Goal: Task Accomplishment & Management: Complete application form

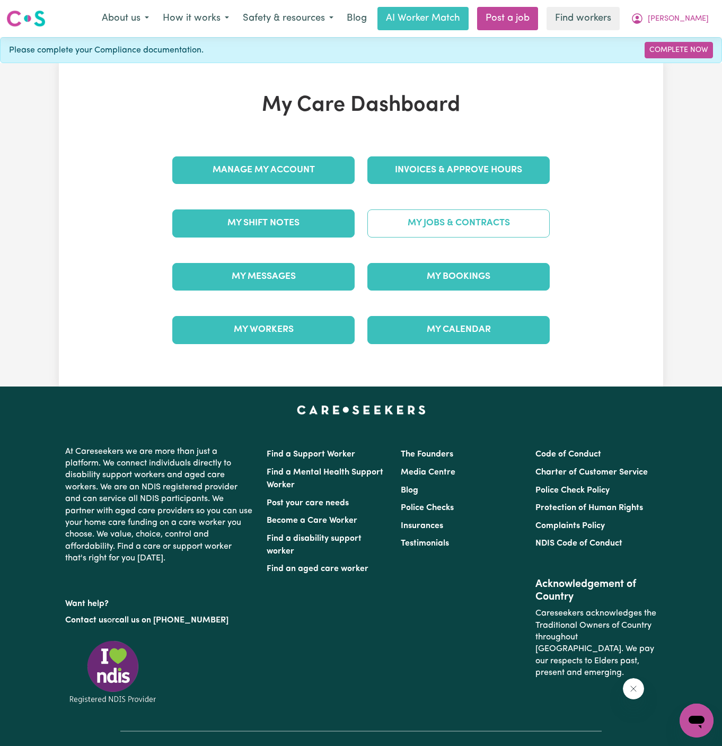
click at [502, 222] on link "My Jobs & Contracts" at bounding box center [458, 223] width 182 height 28
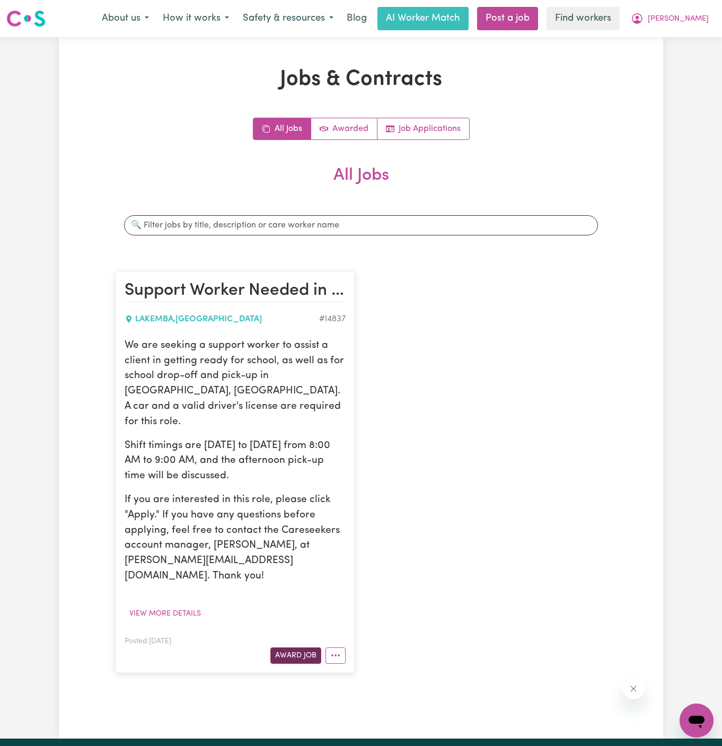
click at [302, 647] on button "Award Job" at bounding box center [295, 655] width 51 height 16
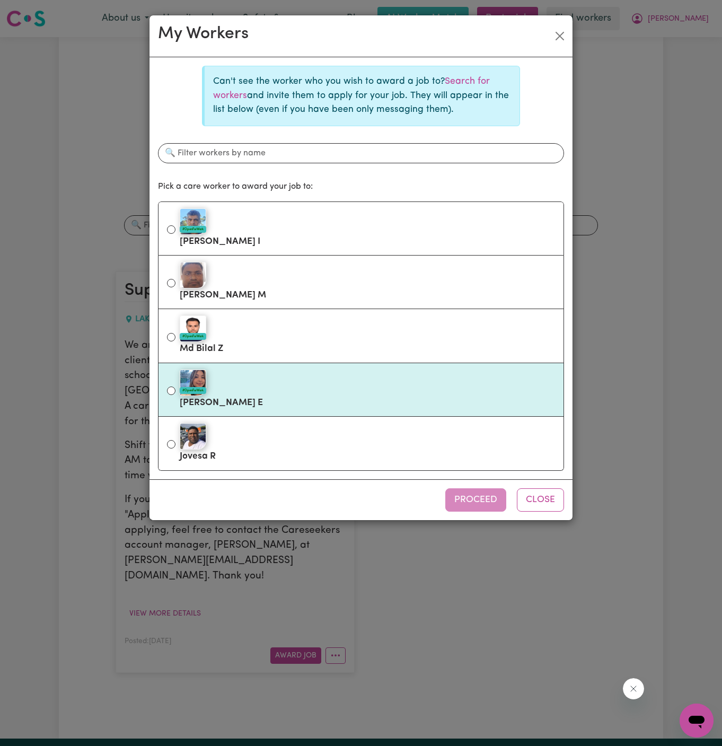
click at [295, 378] on div "#OpenForWork" at bounding box center [367, 383] width 375 height 27
click at [175, 387] on input "#OpenForWork [PERSON_NAME]" at bounding box center [171, 391] width 8 height 8
radio input "true"
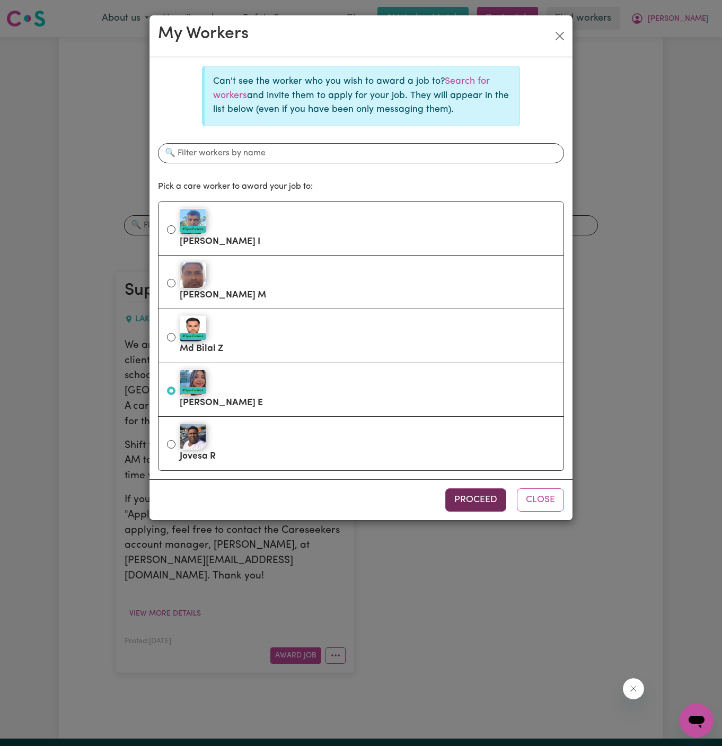
click at [483, 498] on button "Proceed" at bounding box center [475, 499] width 61 height 23
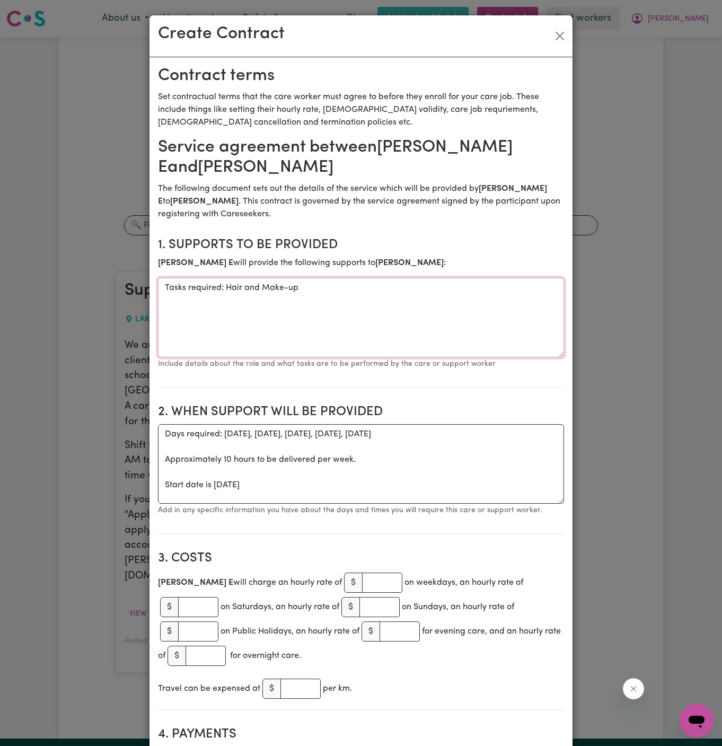
drag, startPoint x: 224, startPoint y: 290, endPoint x: 144, endPoint y: 290, distance: 80.1
click at [144, 290] on div "Create Contract Contract terms Set contractual terms that the care worker must …" at bounding box center [361, 373] width 722 height 746
click at [217, 293] on textarea "Hair and Make-up" at bounding box center [361, 318] width 406 height 80
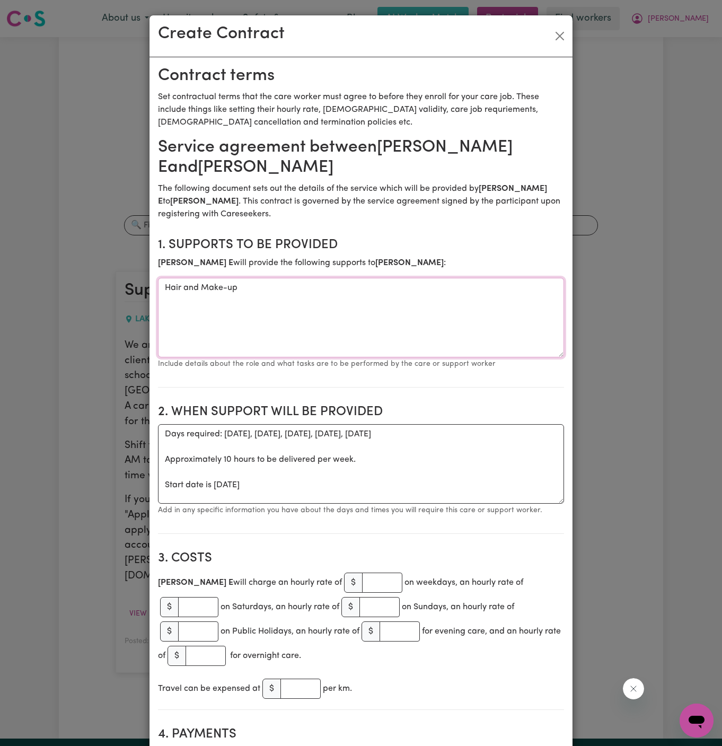
click at [217, 293] on textarea "Hair and Make-up" at bounding box center [361, 318] width 406 height 80
click at [277, 291] on textarea "Community Access (pick up and drop off)" at bounding box center [361, 318] width 406 height 80
click at [391, 324] on textarea "Community Access (pick up nd drop off)" at bounding box center [361, 318] width 406 height 80
click at [275, 288] on textarea "Community Access (pick up nd drop off)" at bounding box center [361, 318] width 406 height 80
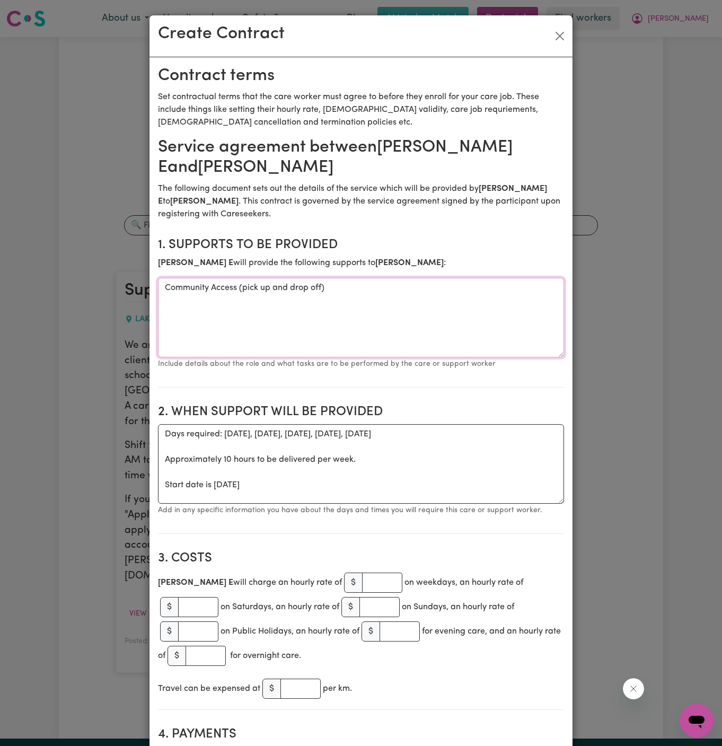
click at [359, 304] on textarea "Community Access (pick up and drop off)" at bounding box center [361, 318] width 406 height 80
click at [358, 293] on textarea "Community Access (pick up and drop off)" at bounding box center [361, 318] width 406 height 80
type textarea "Community Access (pick up and drop off) and personal care (getting ready for sc…"
click at [182, 471] on textarea "Days required: [DATE], [DATE], [DATE], [DATE], [DATE] Approximately 10 hours to…" at bounding box center [361, 464] width 406 height 80
drag, startPoint x: 166, startPoint y: 481, endPoint x: 156, endPoint y: 423, distance: 59.1
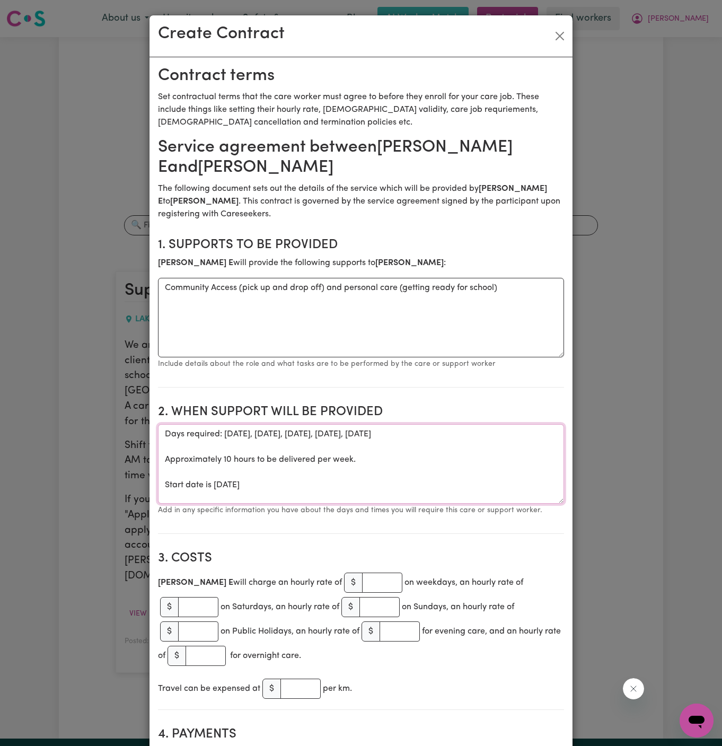
click at [222, 432] on textarea "Start date is [DATE]" at bounding box center [361, 464] width 406 height 80
click at [254, 434] on textarea "Start date is [DATE]" at bounding box center [361, 464] width 406 height 80
click at [272, 438] on textarea "Start date is [DATE]" at bounding box center [361, 464] width 406 height 80
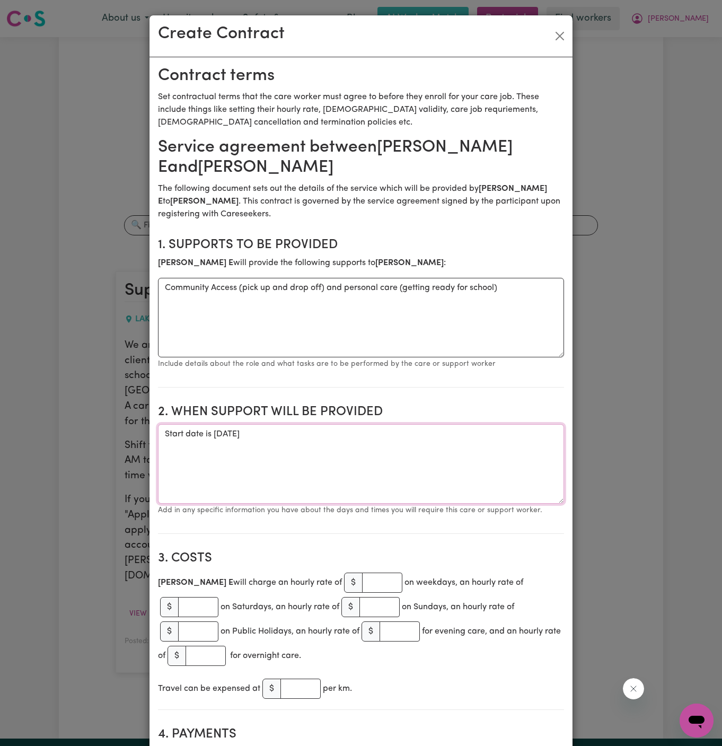
click at [272, 438] on textarea "Start date is [DATE]" at bounding box center [361, 464] width 406 height 80
click at [347, 432] on textarea "Start date is [DATE]" at bounding box center [361, 464] width 406 height 80
click at [357, 432] on textarea "Start date is [DATE] (timings to be" at bounding box center [361, 464] width 406 height 80
click at [373, 432] on textarea "Start date is [DATE] (timings to be" at bounding box center [361, 464] width 406 height 80
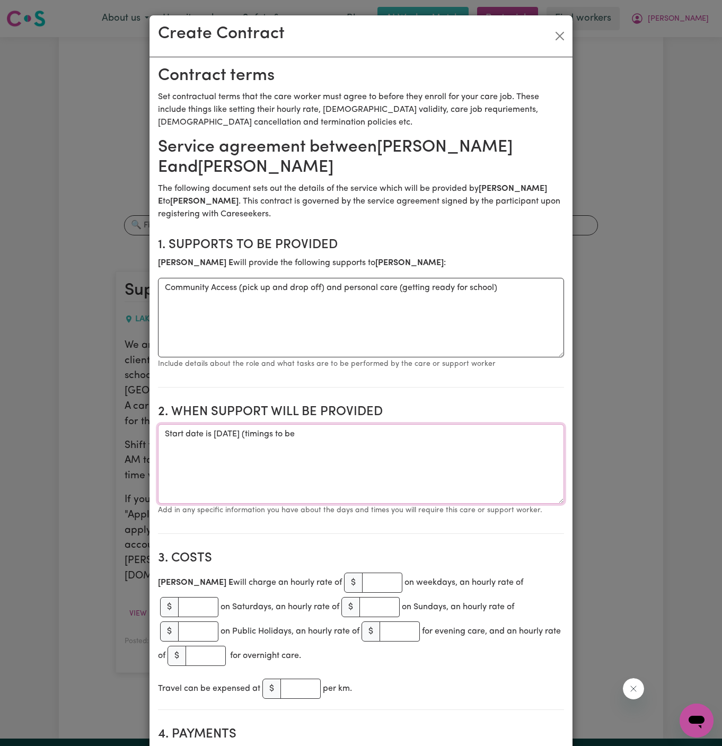
click at [381, 434] on textarea "Start date is [DATE] (timings to be" at bounding box center [361, 464] width 406 height 80
paste textarea "[PERSON_NAME] will confirm time of support [DATE] meet and greet”"
click at [410, 433] on textarea "Start date is [DATE] (timings to be Max will confirm time of support [DATE] mee…" at bounding box center [361, 464] width 406 height 80
drag, startPoint x: 469, startPoint y: 437, endPoint x: 443, endPoint y: 455, distance: 32.1
click at [443, 455] on textarea "Start date is [DATE] (timings to be confirm time of support [DATE] meet and gre…" at bounding box center [361, 464] width 406 height 80
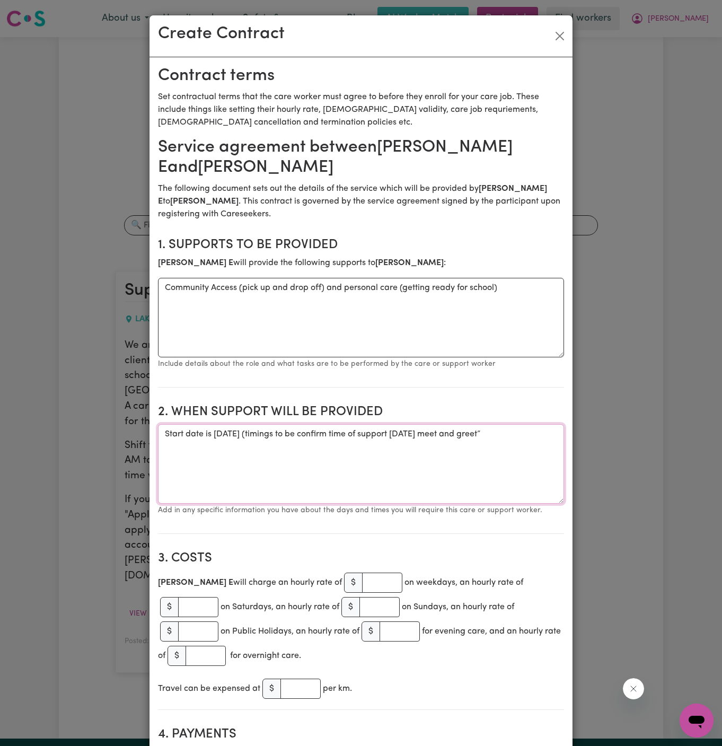
click at [442, 455] on textarea "Start date is [DATE] (timings to be confirm time of support [DATE] meet and gre…" at bounding box center [361, 464] width 406 height 80
click at [418, 446] on textarea "Start date is [DATE] (timings to be confirm time of support [DATE] meet and gre…" at bounding box center [361, 464] width 406 height 80
drag, startPoint x: 498, startPoint y: 434, endPoint x: 481, endPoint y: 436, distance: 17.6
click at [481, 436] on textarea "Start date is [DATE] (timings to be confirm time of support [DATE] meet and gre…" at bounding box center [361, 464] width 406 height 80
click at [562, 434] on textarea "Start date is [DATE] (timings to be confirm time of support on meet and greet”" at bounding box center [361, 464] width 406 height 80
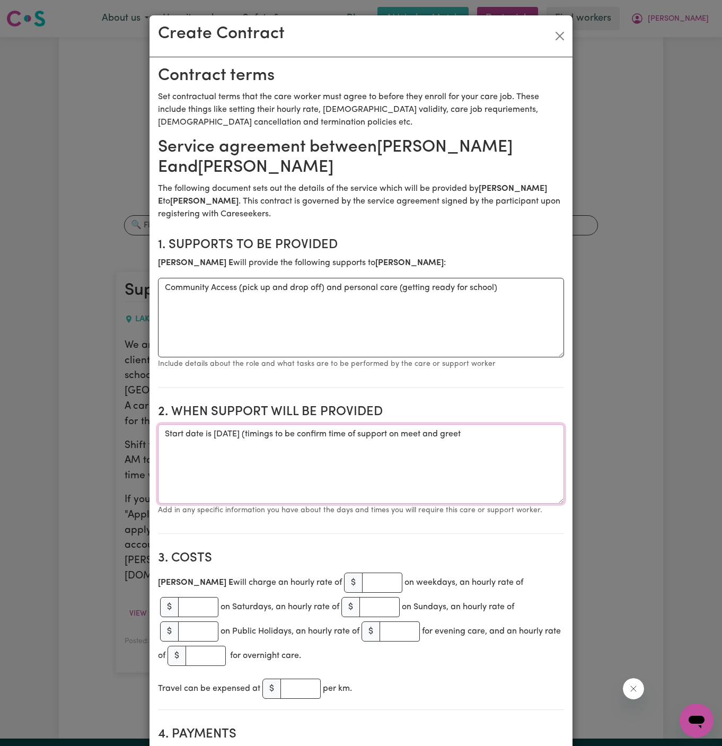
click at [383, 426] on textarea "Start date is [DATE] (timings to be confirm time of support on meet and greet" at bounding box center [361, 464] width 406 height 80
click at [428, 436] on textarea "Start date is [DATE] (timings to be confirmed time of support on meet and greet" at bounding box center [361, 464] width 406 height 80
drag, startPoint x: 457, startPoint y: 434, endPoint x: 423, endPoint y: 434, distance: 34.5
click at [423, 434] on textarea "Start date is [DATE] (timings to be confirmed of support on meet and greet" at bounding box center [361, 464] width 406 height 80
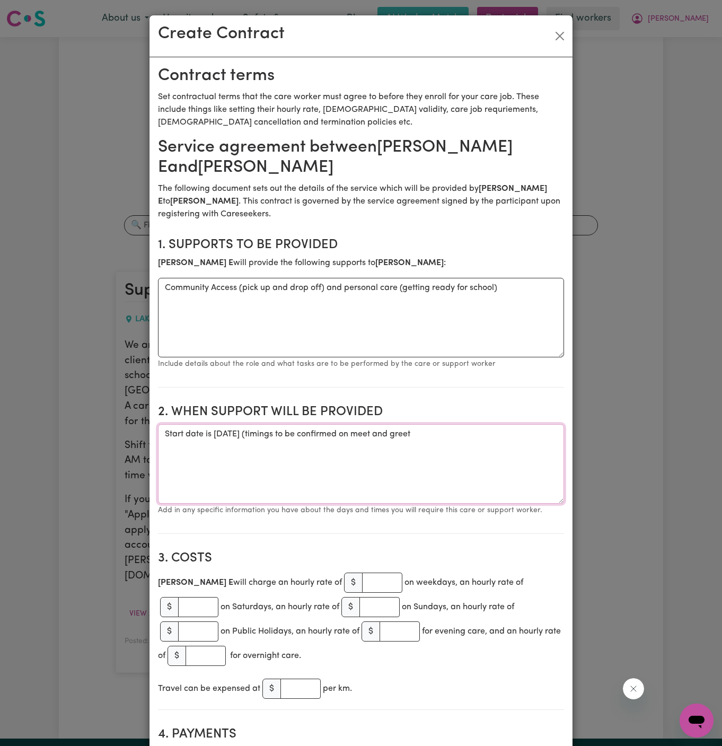
click at [506, 430] on textarea "Start date is [DATE] (timings to be confirmed on meet and greet" at bounding box center [361, 464] width 406 height 80
click at [231, 430] on textarea "Start date is [DATE] (timings to be confirmed on meet and greet)" at bounding box center [361, 464] width 406 height 80
click at [365, 463] on textarea "Start date is [DATE] (timings to be confirmed on meet and greet)" at bounding box center [361, 464] width 406 height 80
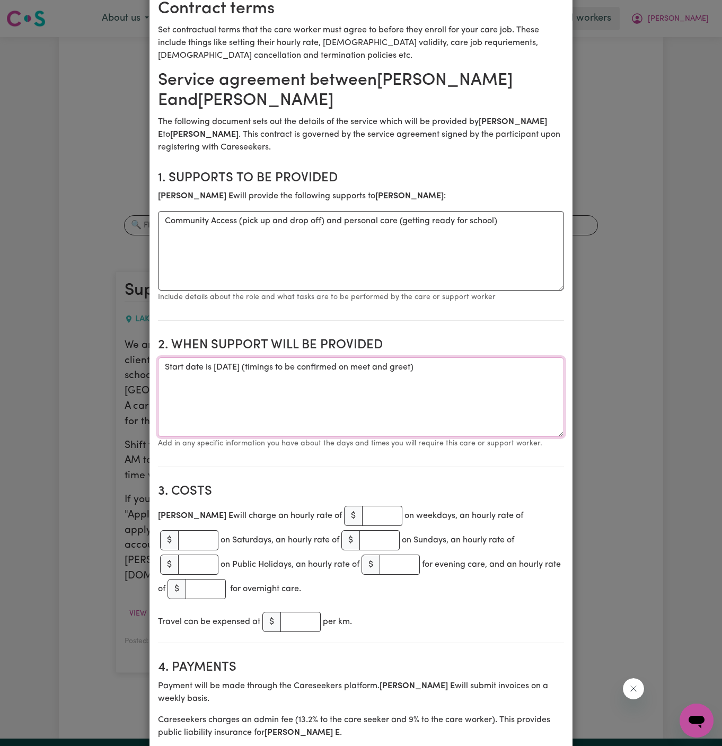
scroll to position [144, 0]
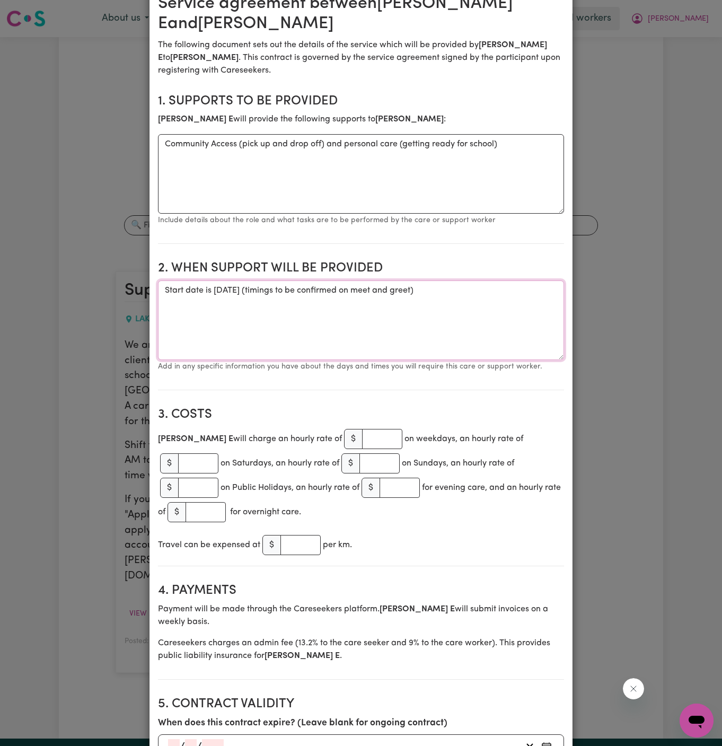
type textarea "Start date is [DATE] (timings to be confirmed on meet and greet)"
click at [362, 430] on input "number" at bounding box center [382, 439] width 40 height 20
type input "45"
click at [337, 404] on section "3. Costs [PERSON_NAME] E will charge an hourly rate of $ 45 on weekdays, an hou…" at bounding box center [361, 483] width 406 height 168
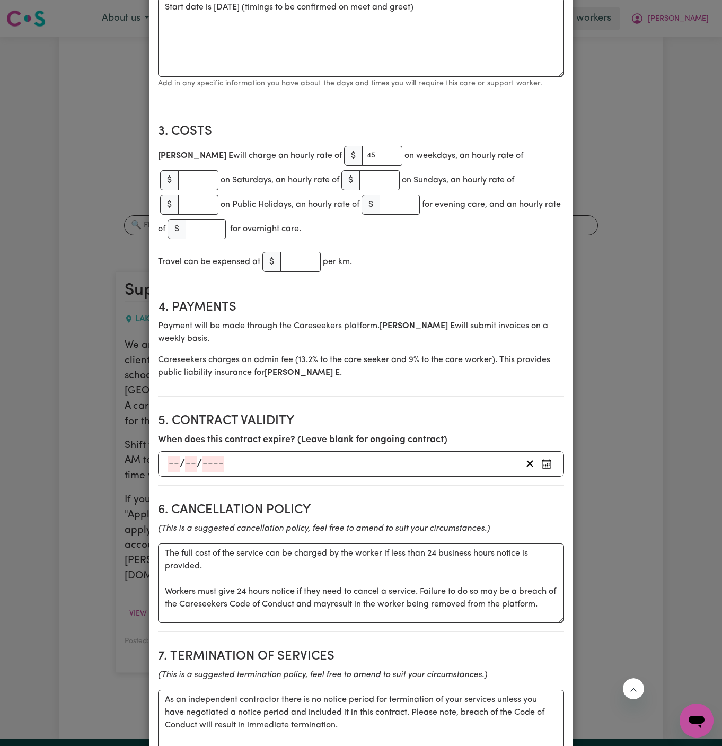
scroll to position [695, 0]
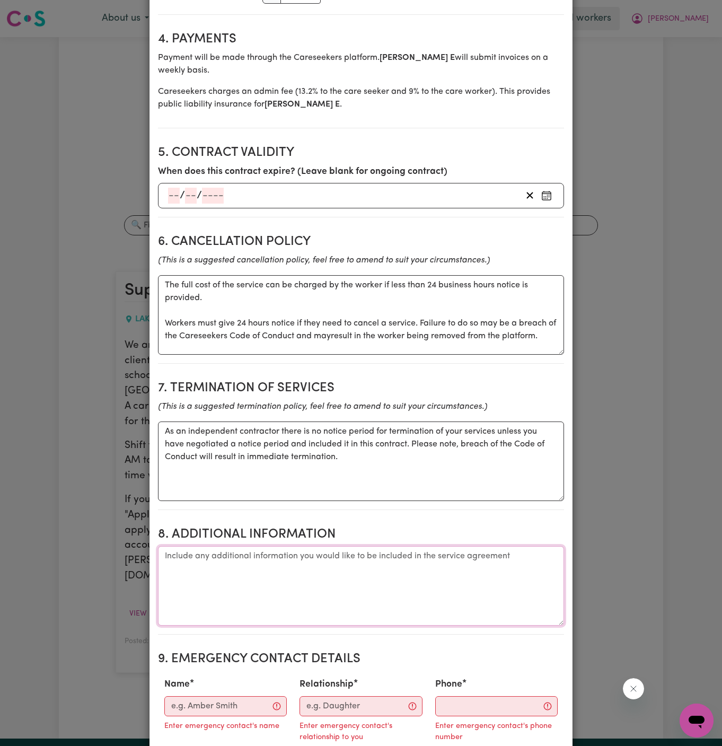
click at [363, 546] on textarea "Additional information" at bounding box center [361, 586] width 406 height 80
click at [316, 546] on textarea "Additional information" at bounding box center [361, 586] width 406 height 80
paste textarea "Address: [STREET_ADDRESS][PERSON_NAME]"
click at [256, 546] on textarea "Client's Address: Address: [STREET_ADDRESS][PERSON_NAME]" at bounding box center [361, 586] width 406 height 80
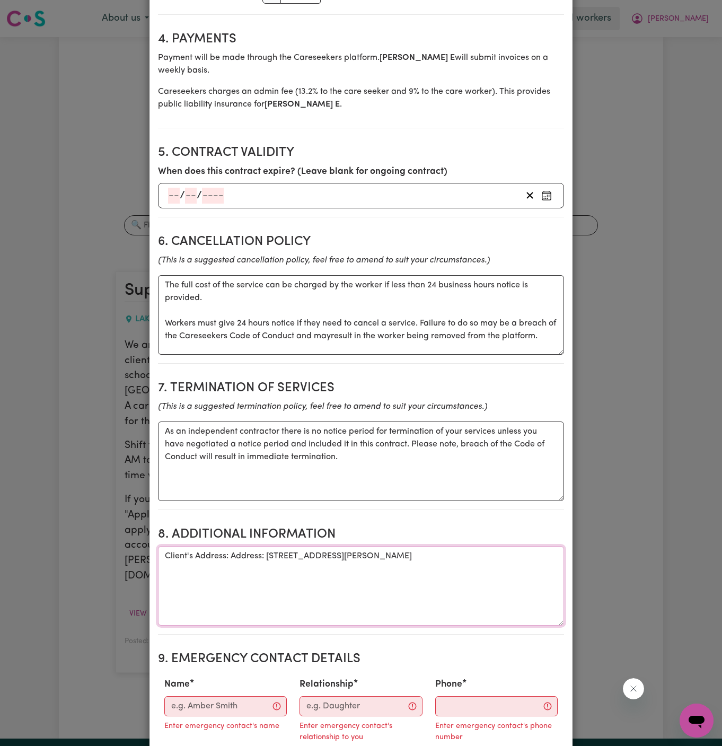
click at [256, 546] on textarea "Client's Address: Address: [STREET_ADDRESS][PERSON_NAME]" at bounding box center [361, 586] width 406 height 80
type textarea "Client's Address: [STREET_ADDRESS][PERSON_NAME]"
click at [226, 696] on input "Name" at bounding box center [225, 706] width 122 height 20
paste input "Max - Case manager - 0449 944 798"
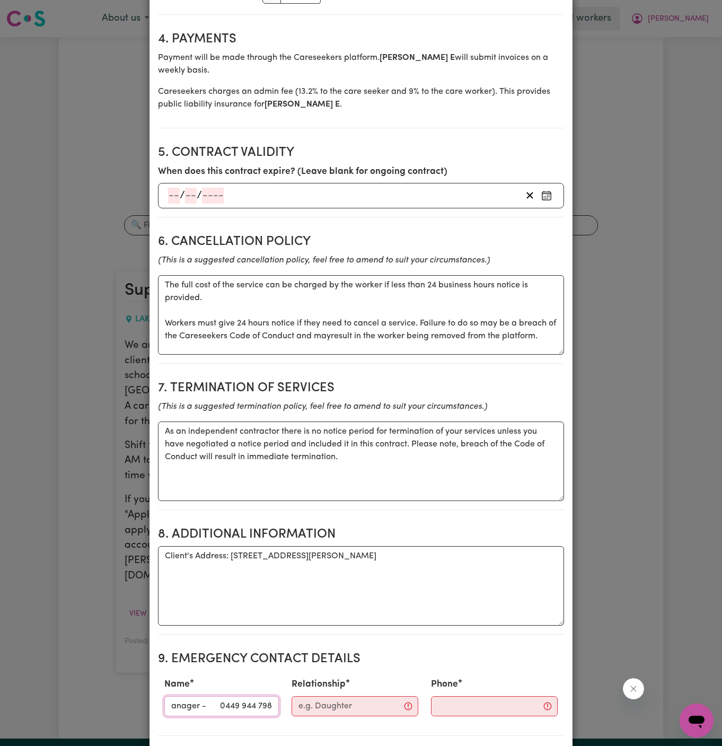
drag, startPoint x: 208, startPoint y: 678, endPoint x: 304, endPoint y: 678, distance: 96.0
click at [304, 678] on div "Name [PERSON_NAME] - Case manager - [PHONE_NUMBER] Relationship Phone" at bounding box center [361, 696] width 406 height 47
type input "Max - Case manager -"
click at [438, 696] on input "Phone" at bounding box center [494, 706] width 127 height 20
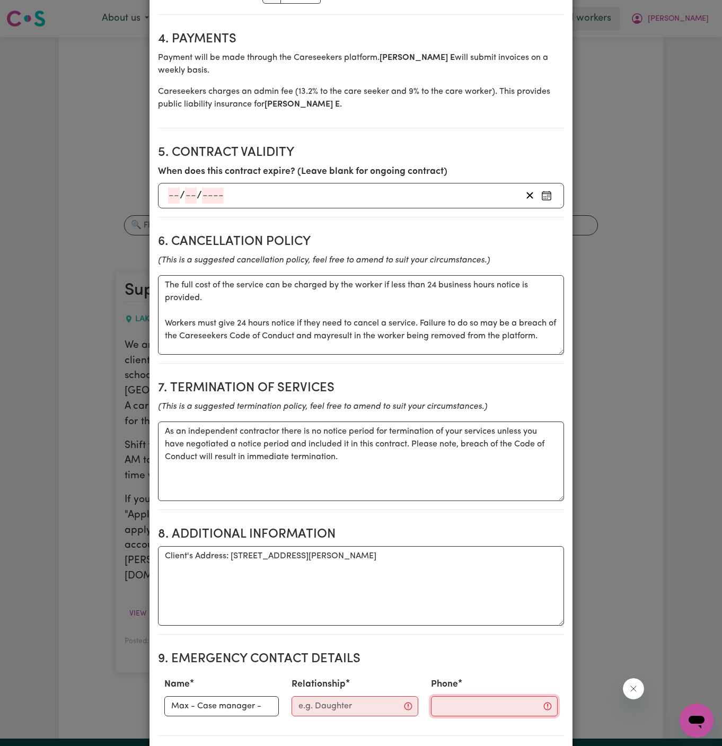
scroll to position [0, 0]
paste input "0449 944 798"
type input "0449 944 798"
drag, startPoint x: 197, startPoint y: 676, endPoint x: 358, endPoint y: 677, distance: 161.2
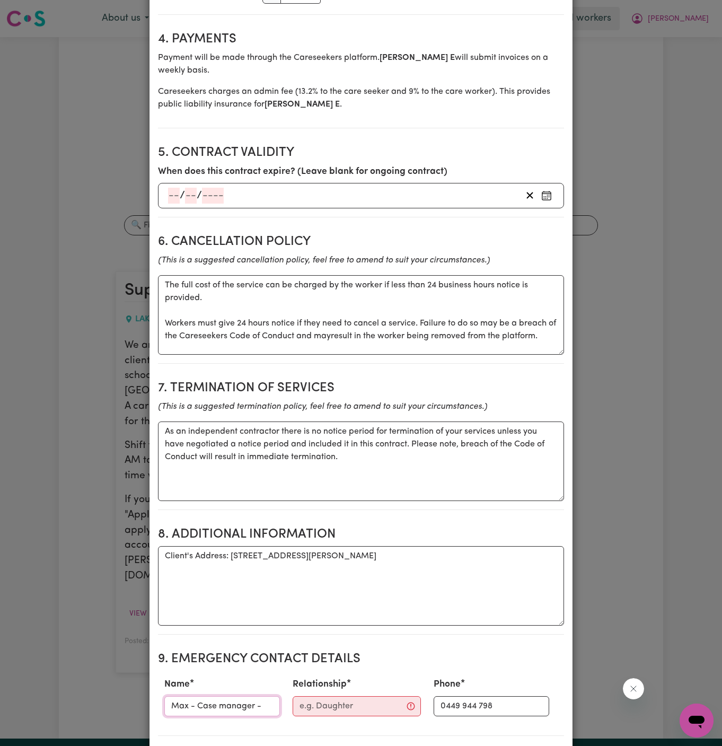
click at [358, 677] on div "Name [PERSON_NAME] - Case manager - Relationship Phone [PHONE_NUMBER]" at bounding box center [361, 696] width 406 height 47
type input "Max"
click at [359, 696] on input "Relationship" at bounding box center [357, 706] width 128 height 20
click at [331, 696] on input "Relationship" at bounding box center [357, 706] width 128 height 20
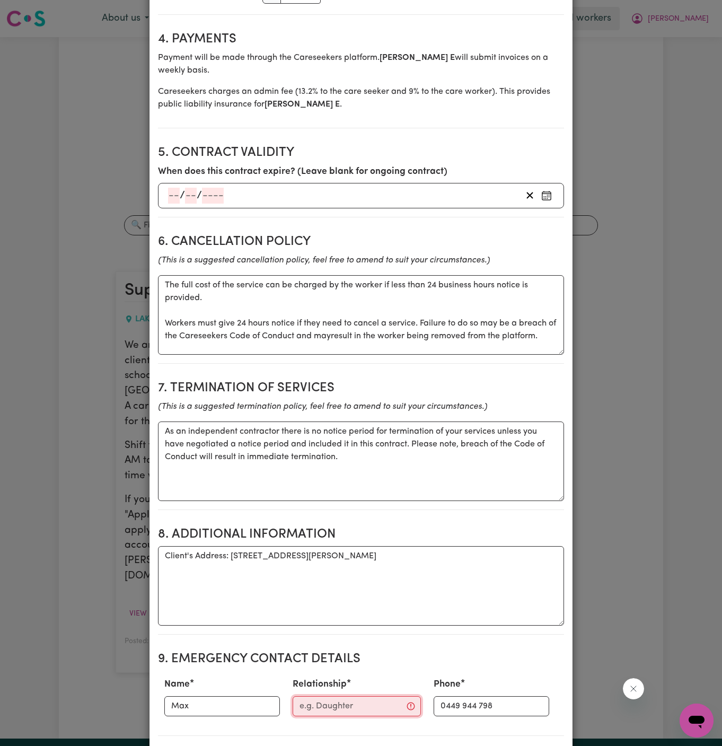
click at [331, 696] on input "Relationship" at bounding box center [357, 706] width 128 height 20
paste input "Integral Coordinators"
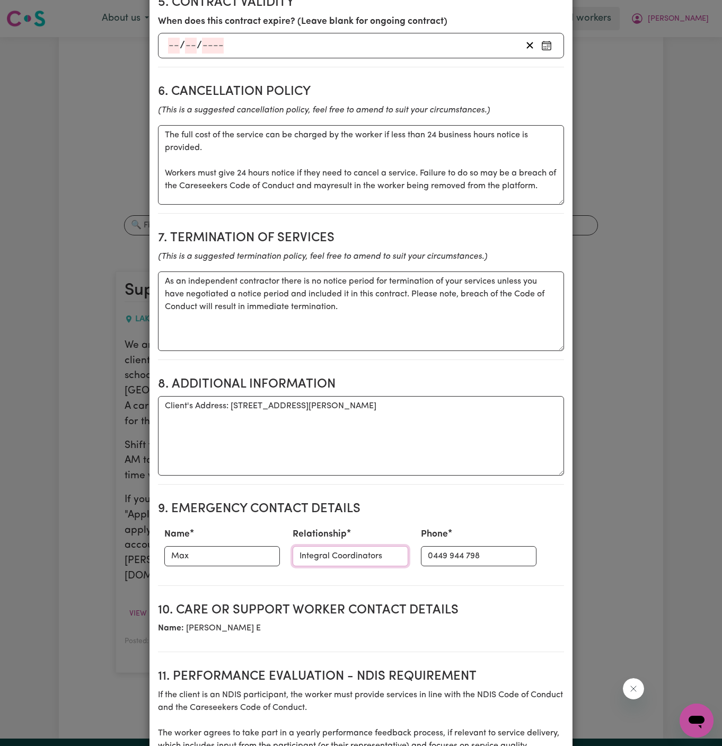
scroll to position [1001, 0]
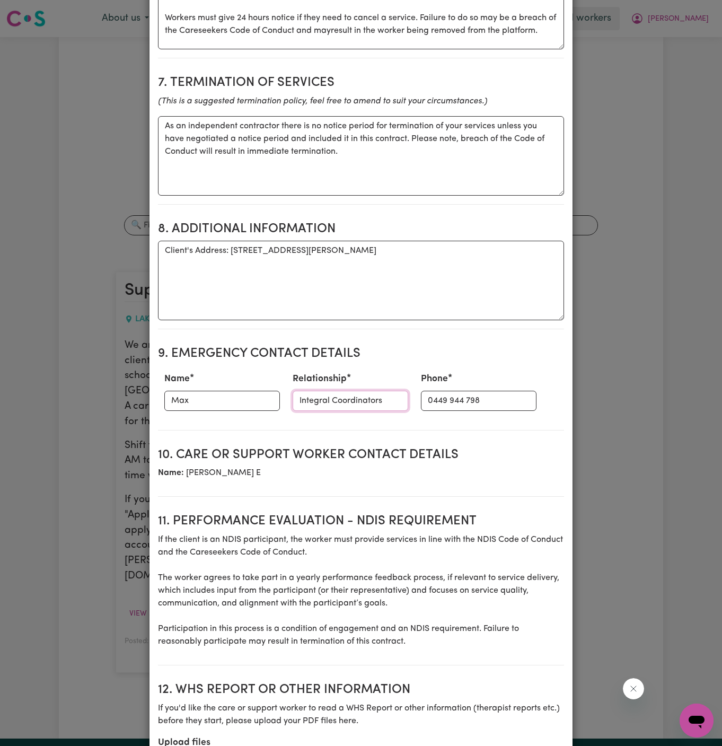
type input "Integral Coordinators"
click at [262, 457] on section "10. Care or support worker contact details Name: [PERSON_NAME]" at bounding box center [361, 468] width 406 height 58
click at [273, 457] on section "10. Care or support worker contact details Name: [PERSON_NAME]" at bounding box center [361, 468] width 406 height 58
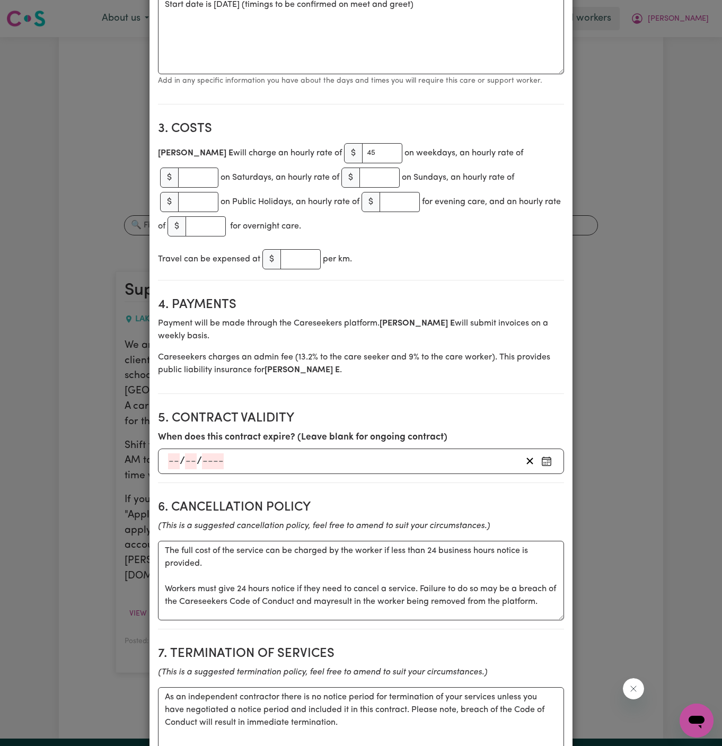
scroll to position [137, 0]
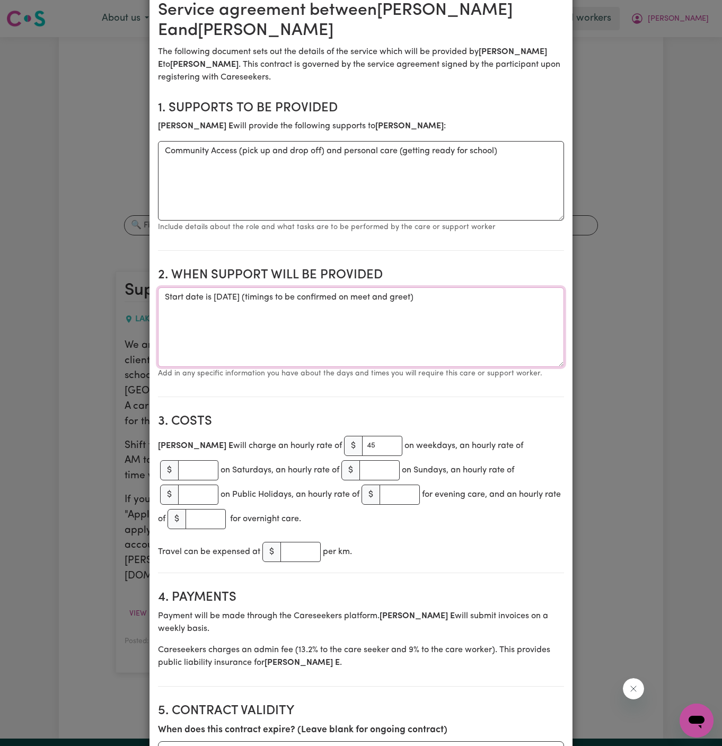
click at [462, 307] on textarea "Start date is [DATE] (timings to be confirmed on meet and greet)" at bounding box center [361, 327] width 406 height 80
click at [326, 299] on textarea "Start date is [DATE] (timings to be confirmed on meet and greet)" at bounding box center [361, 327] width 406 height 80
paste textarea "1.5 hours."
click at [360, 295] on textarea "Start date is [DATE] (1.5 hours. - timings to be confirmed on meet and greet)" at bounding box center [361, 327] width 406 height 80
click at [323, 297] on textarea "Start date is [DATE] (1.5 hours - timings to be confirmed on meet and greet)" at bounding box center [361, 327] width 406 height 80
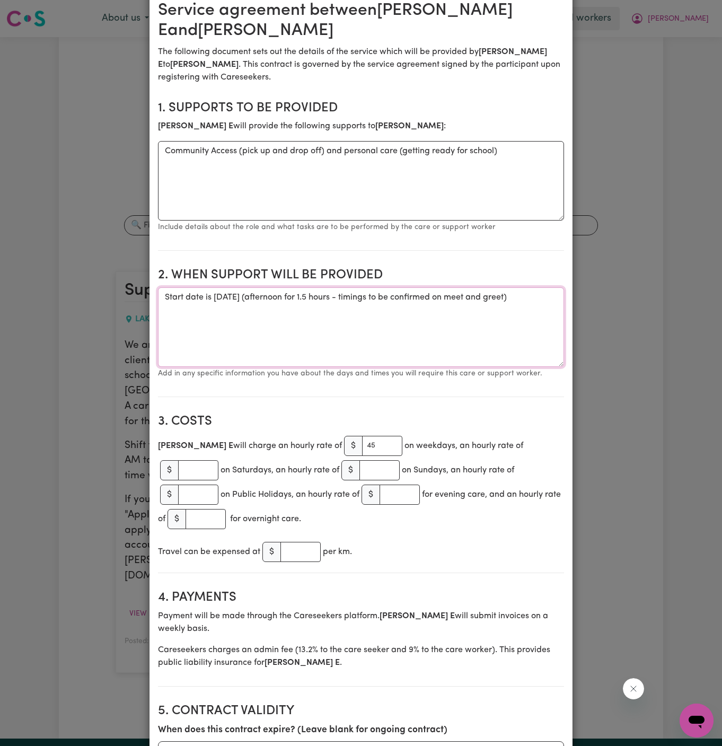
click at [443, 322] on textarea "Start date is [DATE] (afternoon for 1.5 hours - timings to be confirmed on meet…" at bounding box center [361, 327] width 406 height 80
click at [522, 297] on textarea "Start date is [DATE] (afternoon for 1.5 hours - timings to be confirmed on meet…" at bounding box center [361, 327] width 406 height 80
click at [526, 300] on textarea "Start date is [DATE] (afternoon for 1.5 hours - timings to be confirmed on meet…" at bounding box center [361, 327] width 406 height 80
click at [355, 328] on textarea "Start date is [DATE] (afternoon for 1.5 hours - timings to be confirmed on meet…" at bounding box center [361, 327] width 406 height 80
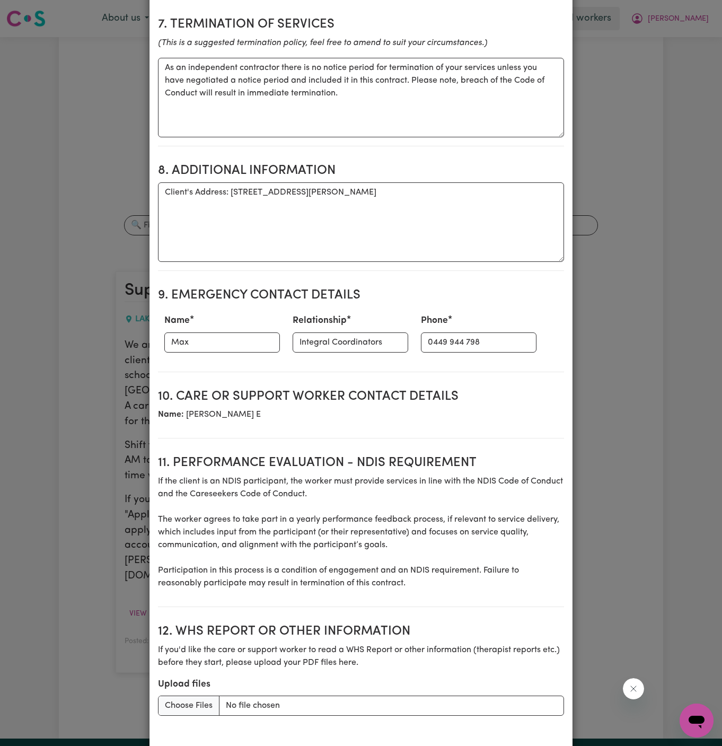
scroll to position [1101, 0]
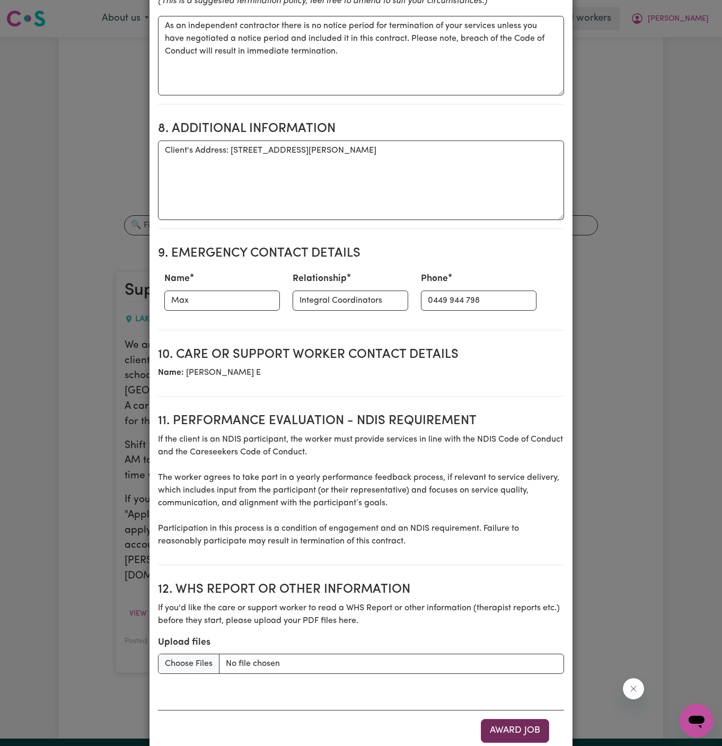
type textarea "Start date is [DATE] (afternoon for 1.5 hours - timings to be confirmed on meet…"
click at [517, 719] on button "Award Job" at bounding box center [515, 730] width 68 height 23
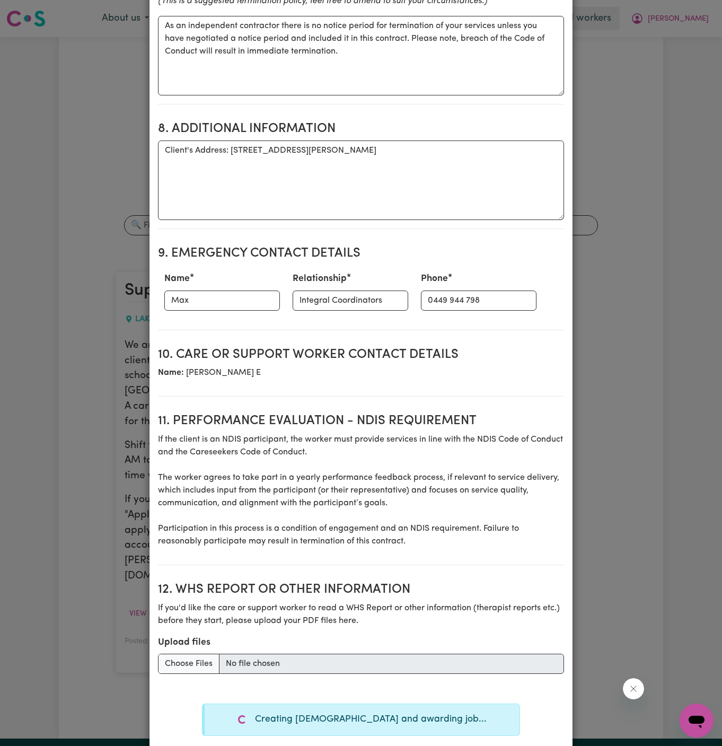
type textarea "Tasks required: Hair and Make-up"
type textarea "Days required: [DATE], [DATE], [DATE], [DATE], [DATE] Approximately 10 hours to…"
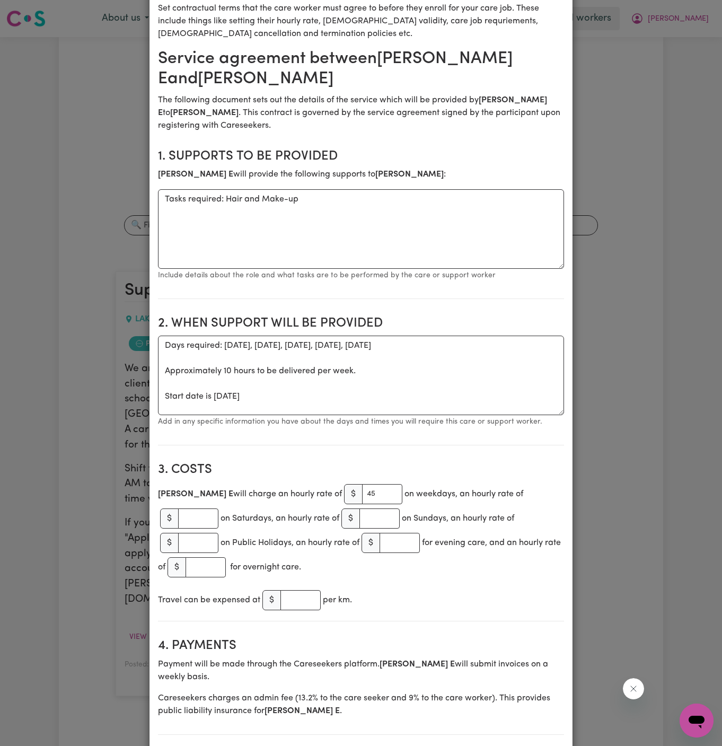
scroll to position [0, 0]
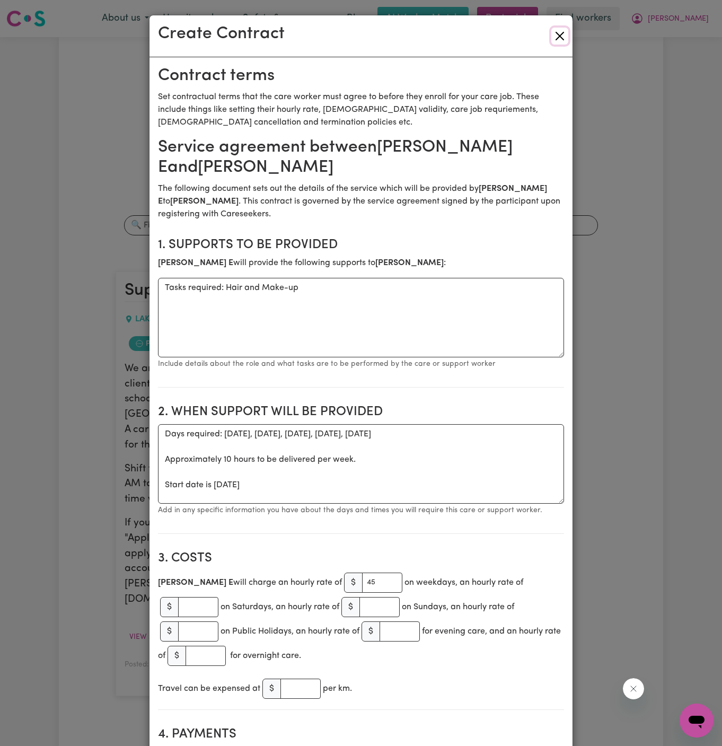
click at [561, 34] on button "Close" at bounding box center [559, 36] width 17 height 17
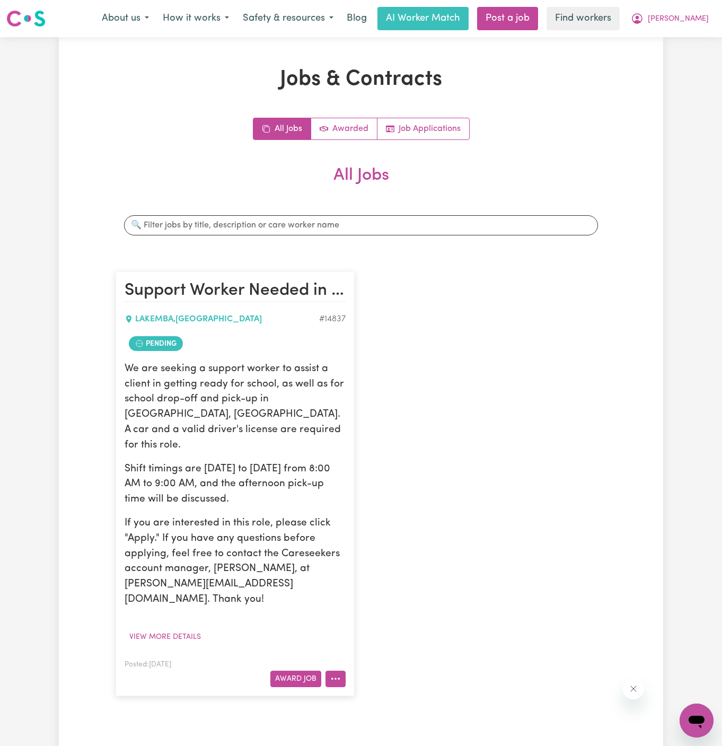
click at [340, 671] on button "More options" at bounding box center [336, 679] width 20 height 16
click at [340, 673] on icon "More options" at bounding box center [335, 678] width 11 height 11
click at [344, 671] on button "More options" at bounding box center [336, 679] width 20 height 16
click at [378, 580] on link "Hide Job" at bounding box center [377, 590] width 103 height 21
click at [338, 673] on icon "More options" at bounding box center [335, 678] width 11 height 11
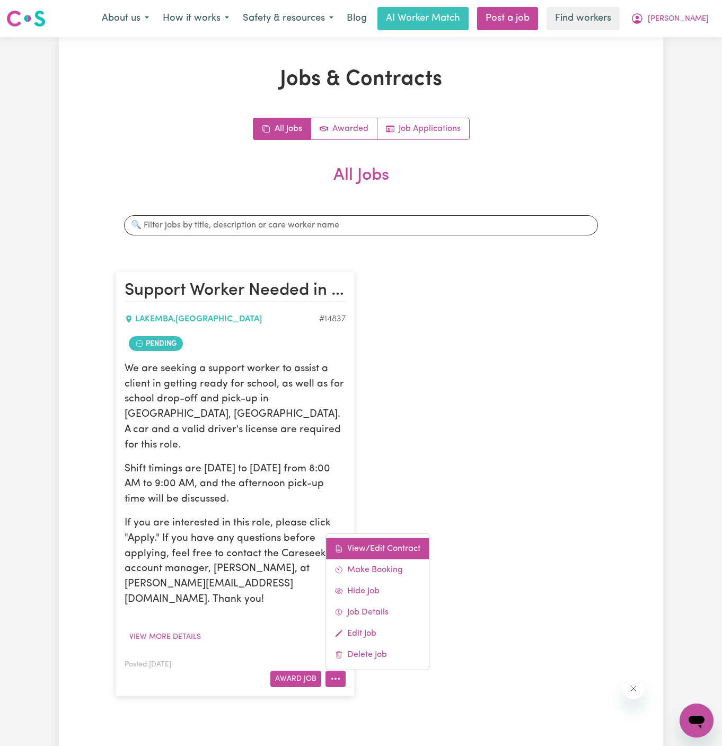
click at [385, 538] on link "View/Edit Contract" at bounding box center [377, 548] width 103 height 21
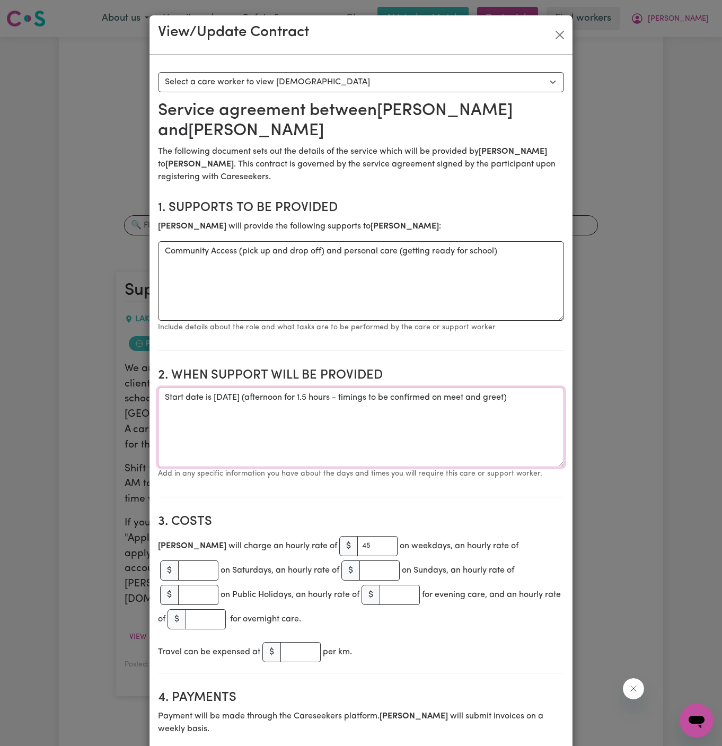
click at [282, 388] on textarea "Start date is [DATE] (afternoon for 1.5 hours - timings to be confirmed on meet…" at bounding box center [361, 428] width 406 height 80
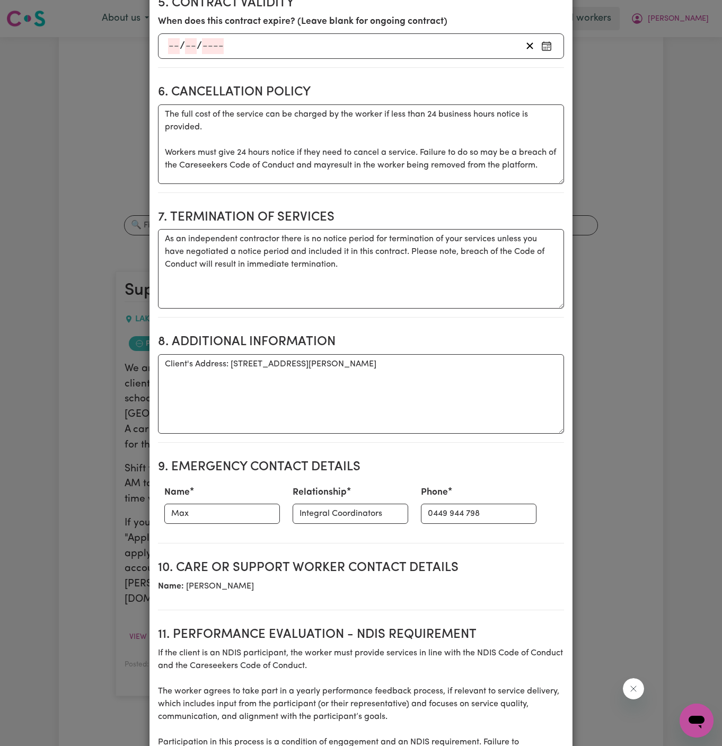
scroll to position [936, 0]
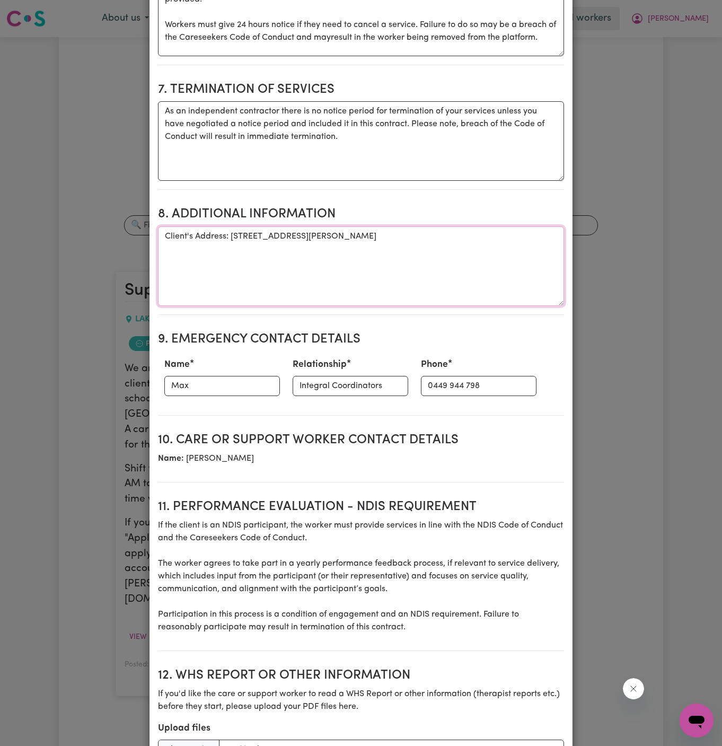
click at [242, 226] on textarea "Client's Address: [STREET_ADDRESS][PERSON_NAME]" at bounding box center [361, 266] width 406 height 80
drag, startPoint x: 231, startPoint y: 190, endPoint x: 423, endPoint y: 193, distance: 192.5
click at [423, 226] on textarea "Client's Address: [STREET_ADDRESS][PERSON_NAME]" at bounding box center [361, 266] width 406 height 80
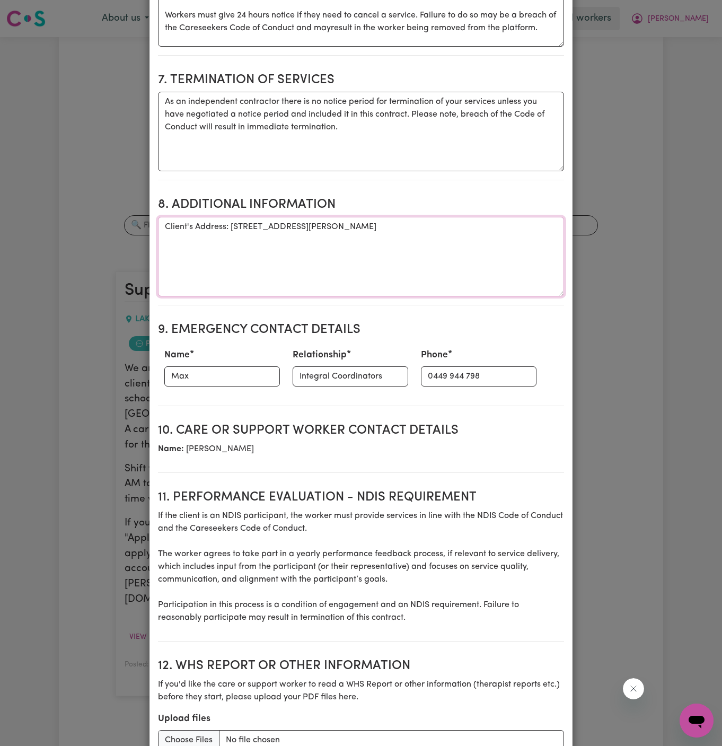
scroll to position [955, 0]
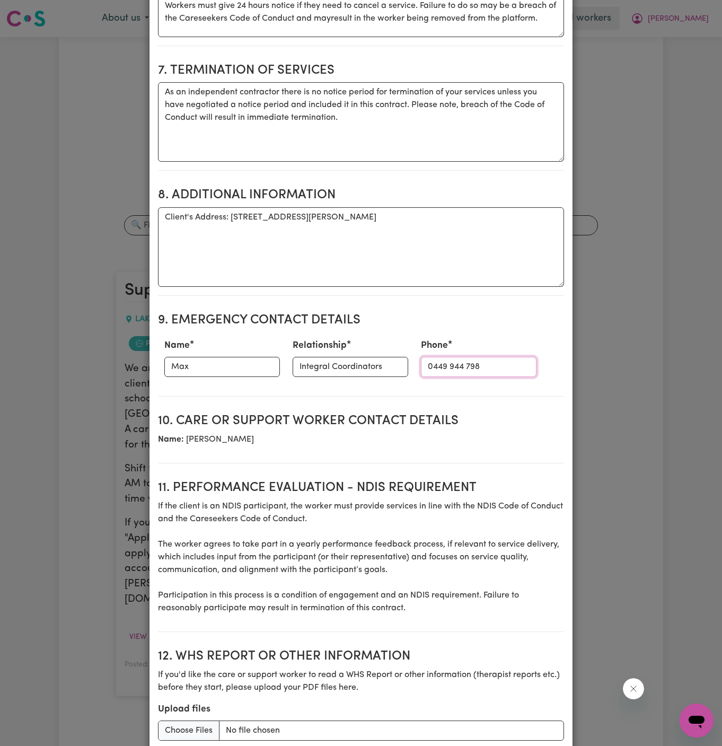
click at [421, 357] on input "0449 944 798" at bounding box center [479, 367] width 116 height 20
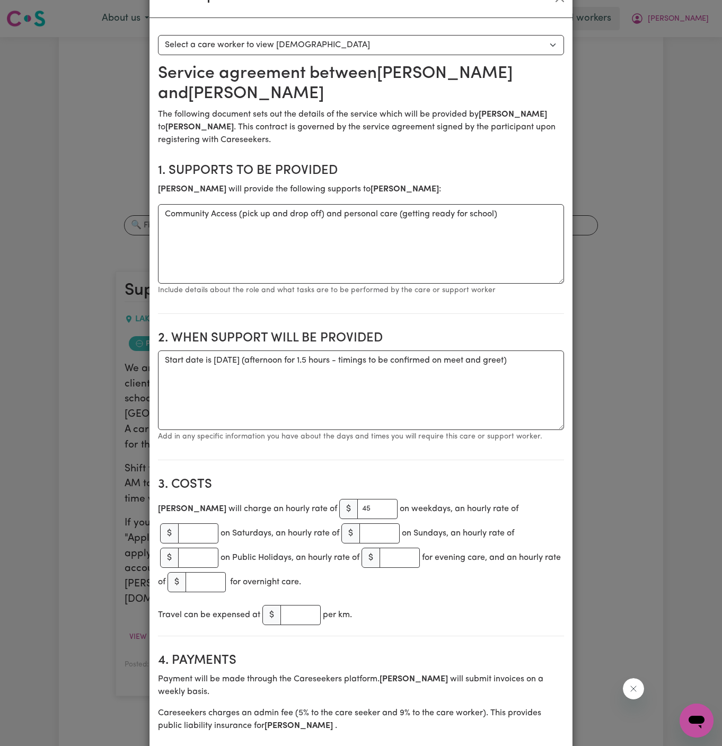
scroll to position [0, 0]
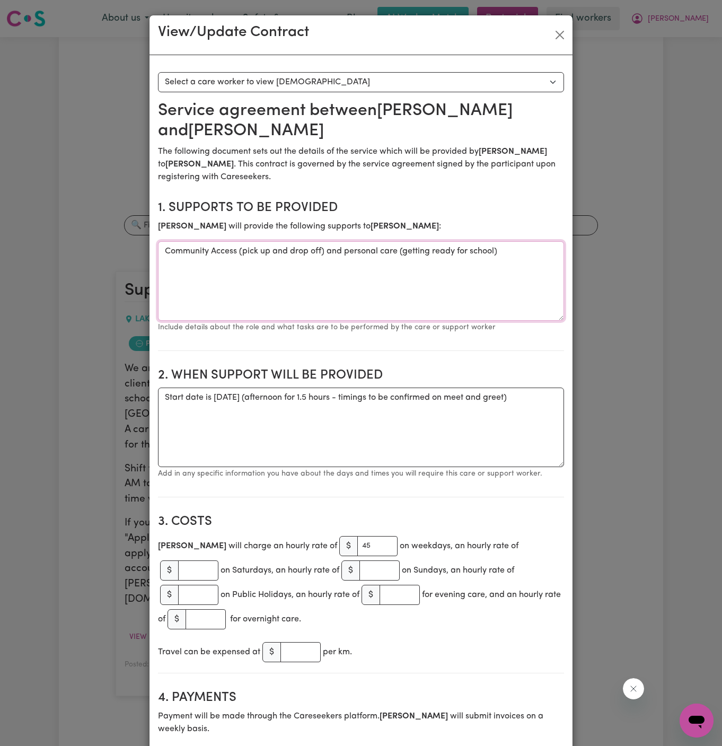
click at [289, 241] on textarea "Community Access (pick up and drop off) and personal care (getting ready for sc…" at bounding box center [361, 281] width 406 height 80
click at [567, 36] on button "Close" at bounding box center [559, 35] width 17 height 17
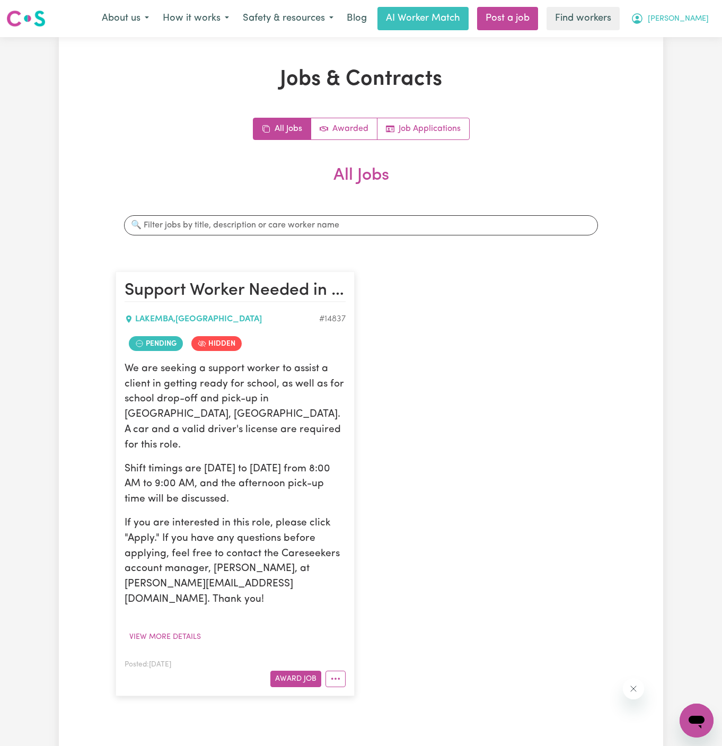
click at [695, 18] on span "[PERSON_NAME]" at bounding box center [678, 19] width 61 height 12
click at [692, 31] on div "My Dashboard Logout" at bounding box center [673, 51] width 85 height 41
click at [689, 40] on link "My Dashboard" at bounding box center [673, 41] width 84 height 20
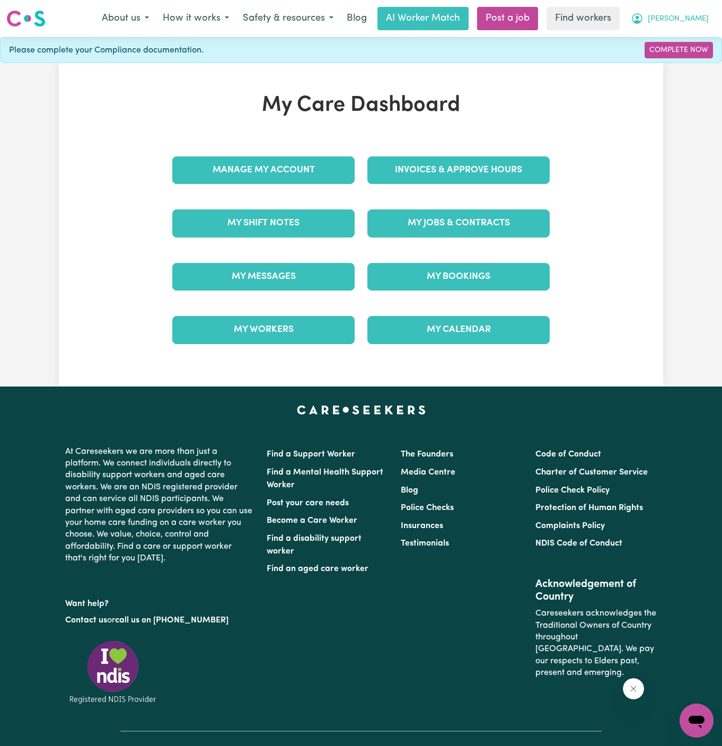
click at [699, 29] on button "[PERSON_NAME]" at bounding box center [670, 18] width 92 height 22
click at [700, 16] on span "[PERSON_NAME]" at bounding box center [678, 19] width 61 height 12
click at [679, 63] on link "Logout" at bounding box center [673, 61] width 84 height 20
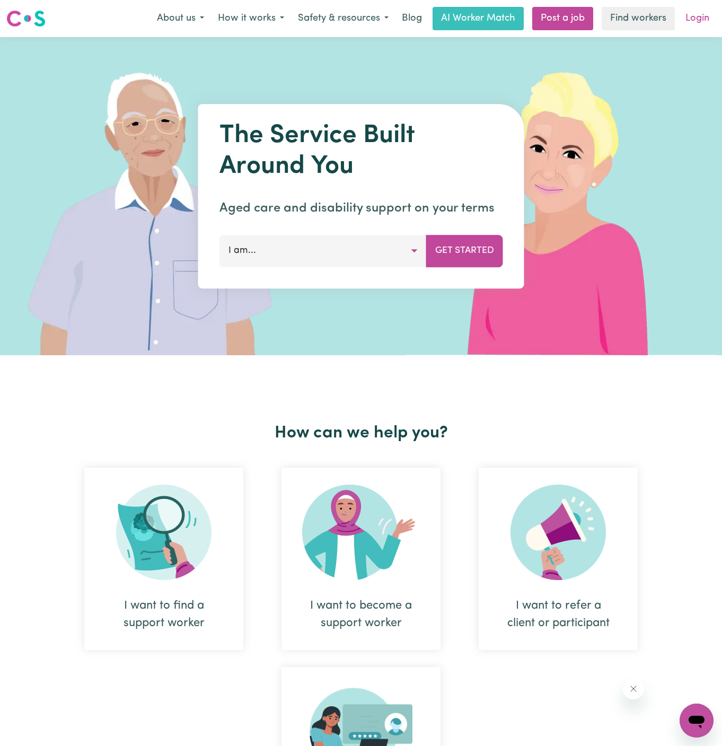
click at [703, 20] on link "Login" at bounding box center [697, 18] width 37 height 23
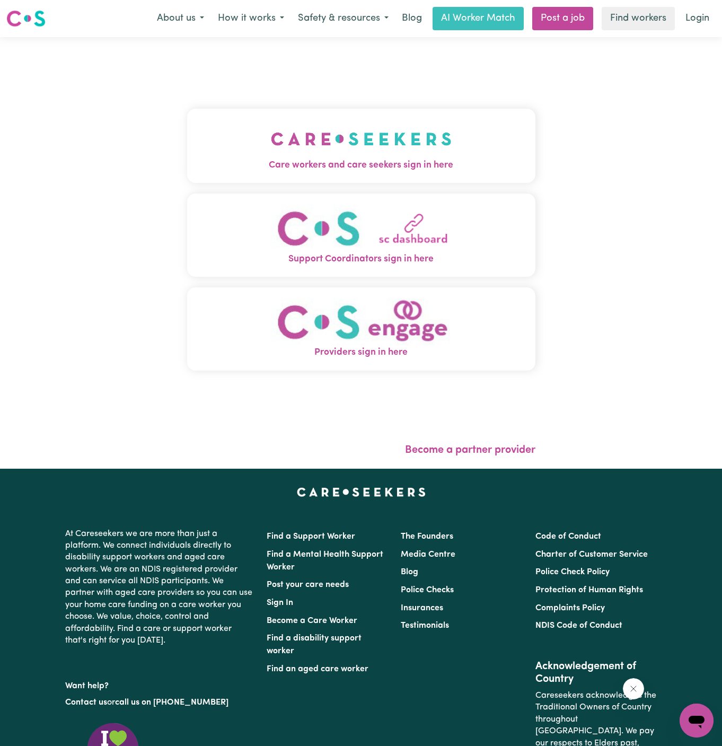
click at [317, 156] on img "Care workers and care seekers sign in here" at bounding box center [361, 138] width 181 height 39
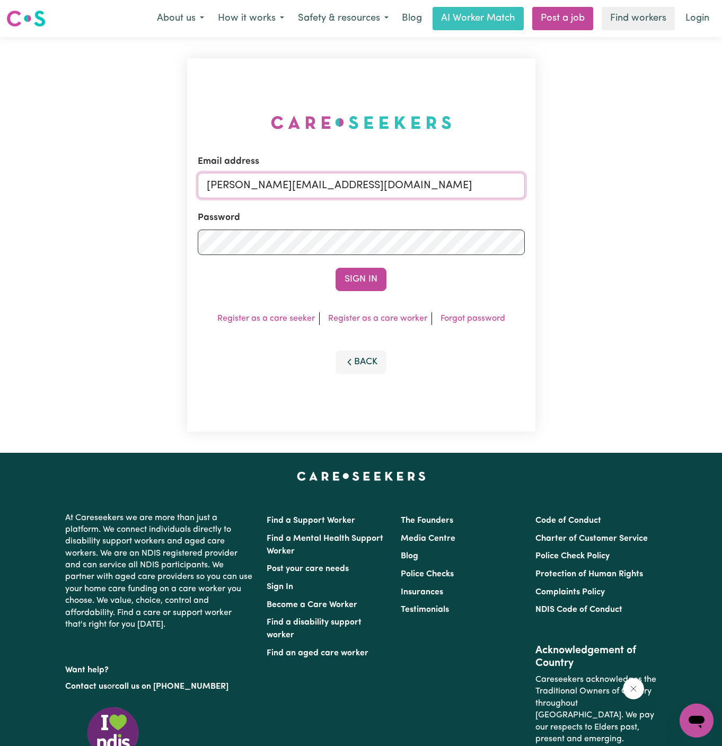
click at [423, 180] on input "[PERSON_NAME][EMAIL_ADDRESS][DOMAIN_NAME]" at bounding box center [361, 185] width 327 height 25
click at [590, 74] on div "Email address [PERSON_NAME][EMAIL_ADDRESS][DOMAIN_NAME] Password Sign In Regist…" at bounding box center [361, 245] width 722 height 416
click at [368, 194] on input "[PERSON_NAME][EMAIL_ADDRESS][DOMAIN_NAME]" at bounding box center [361, 185] width 327 height 25
drag, startPoint x: 262, startPoint y: 183, endPoint x: 515, endPoint y: 188, distance: 253.5
click at [515, 188] on input "[EMAIL_ADDRESS][DOMAIN_NAME]" at bounding box center [361, 185] width 327 height 25
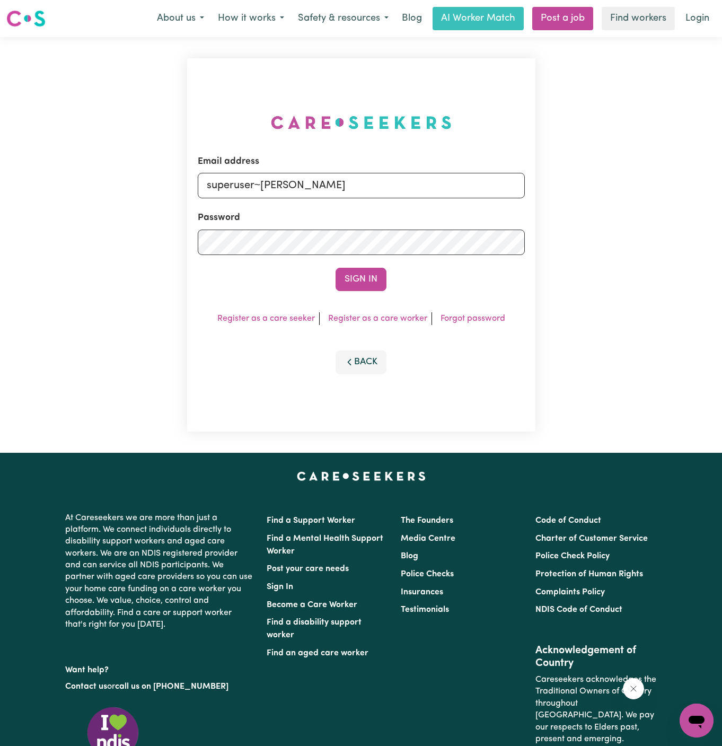
type input "[EMAIL_ADDRESS][PERSON_NAME][DOMAIN_NAME]"
click at [371, 287] on button "Sign In" at bounding box center [361, 279] width 51 height 23
